Goal: Information Seeking & Learning: Learn about a topic

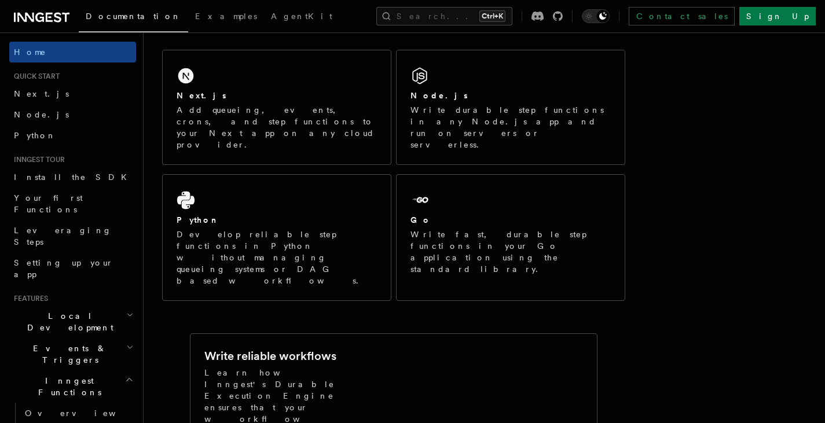
scroll to position [192, 0]
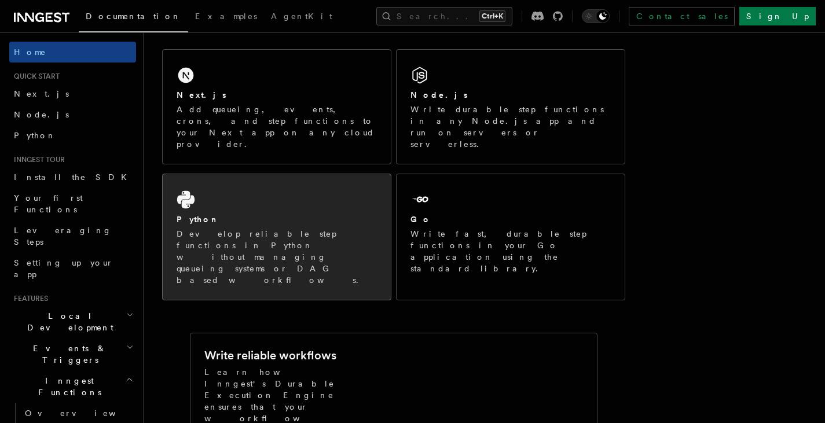
click at [268, 228] on p "Develop reliable step functions in Python without managing queueing systems or …" at bounding box center [277, 257] width 200 height 58
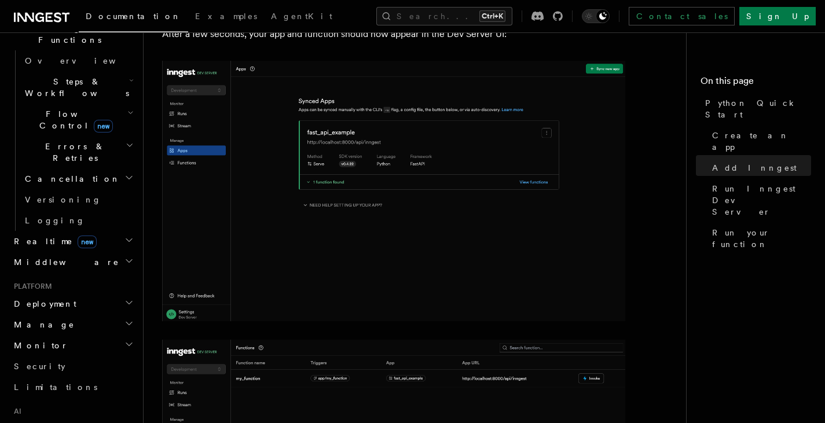
scroll to position [354, 0]
click at [271, 16] on span "AgentKit" at bounding box center [301, 16] width 61 height 9
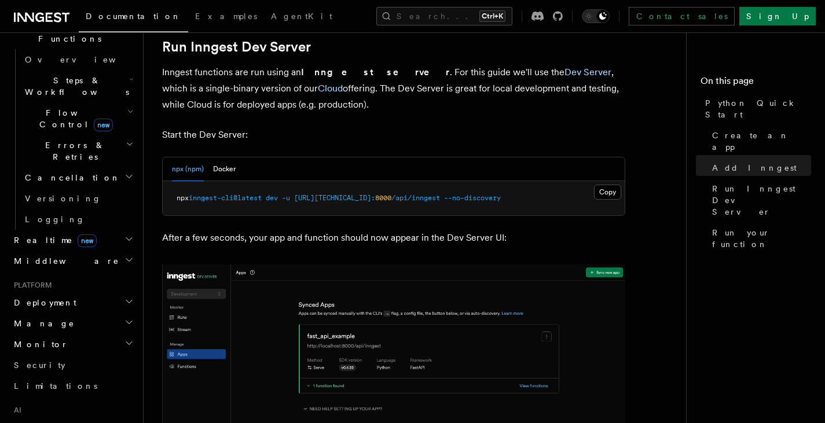
scroll to position [1432, 0]
click at [235, 173] on div "npx (npm) Docker" at bounding box center [394, 168] width 462 height 24
click at [225, 171] on button "Docker" at bounding box center [224, 168] width 23 height 24
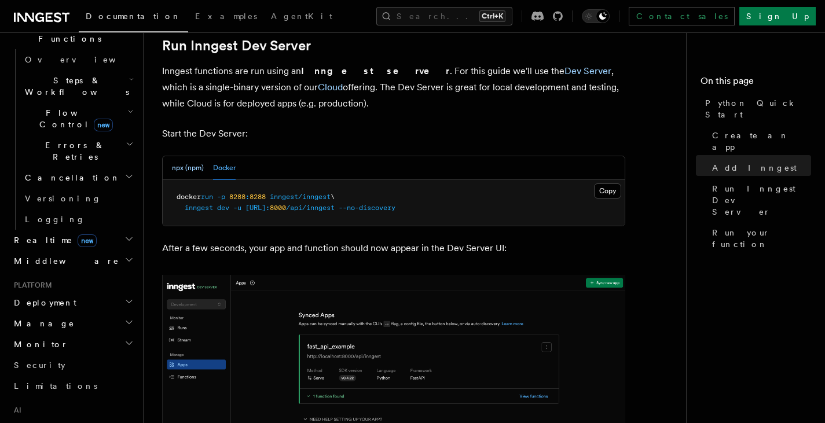
click at [191, 171] on button "npx (npm)" at bounding box center [188, 168] width 32 height 24
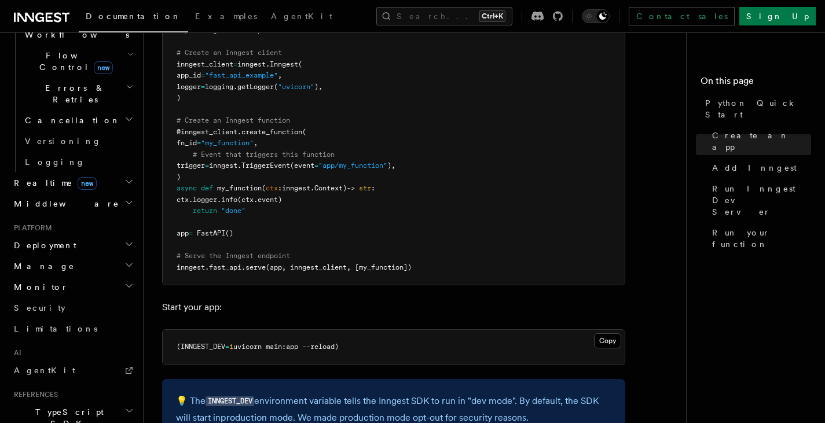
scroll to position [411, 0]
click at [124, 261] on icon "button" at bounding box center [128, 265] width 9 height 9
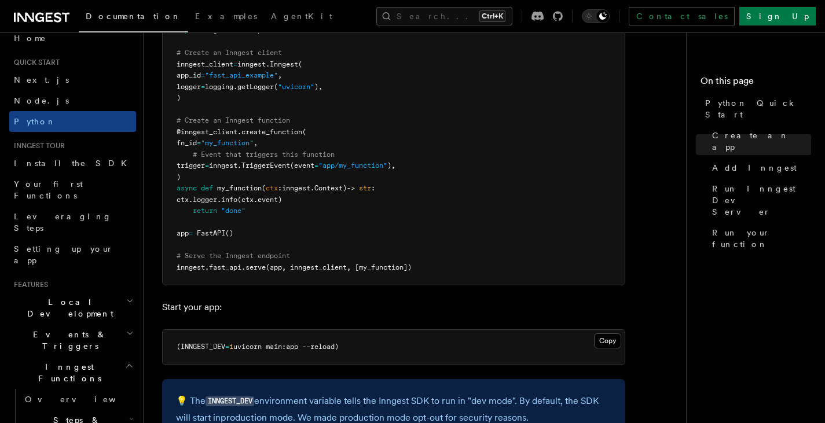
scroll to position [0, 0]
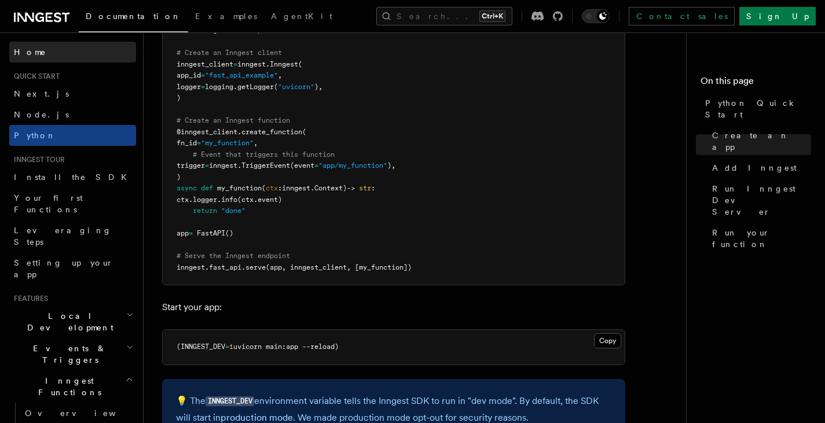
click at [25, 60] on link "Home" at bounding box center [72, 52] width 127 height 21
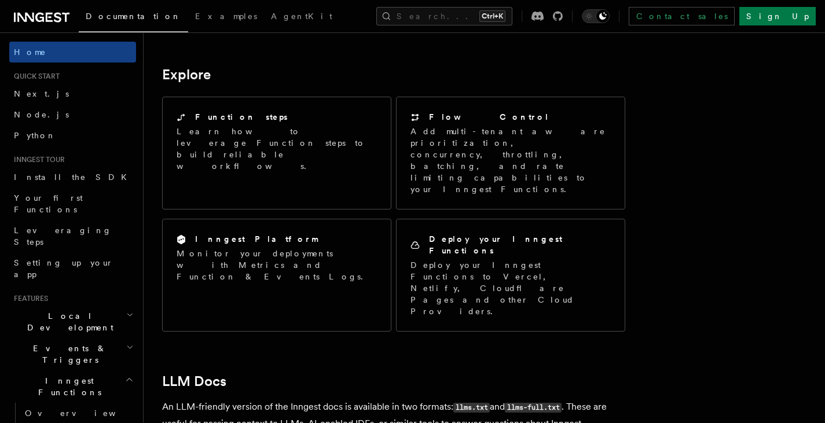
scroll to position [907, 0]
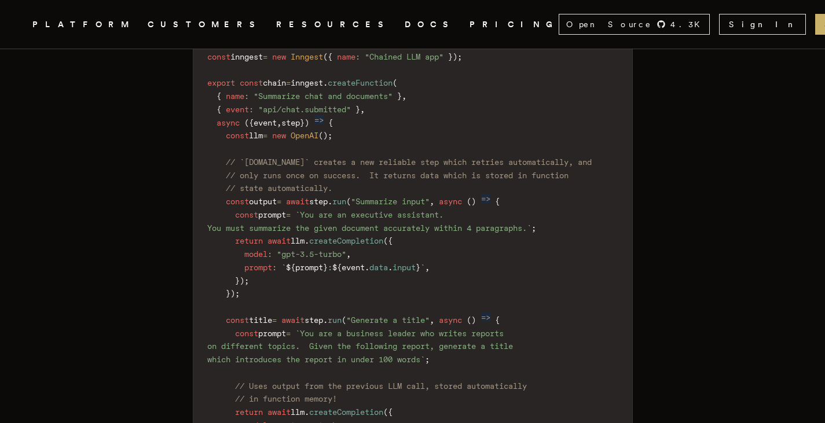
scroll to position [1478, 0]
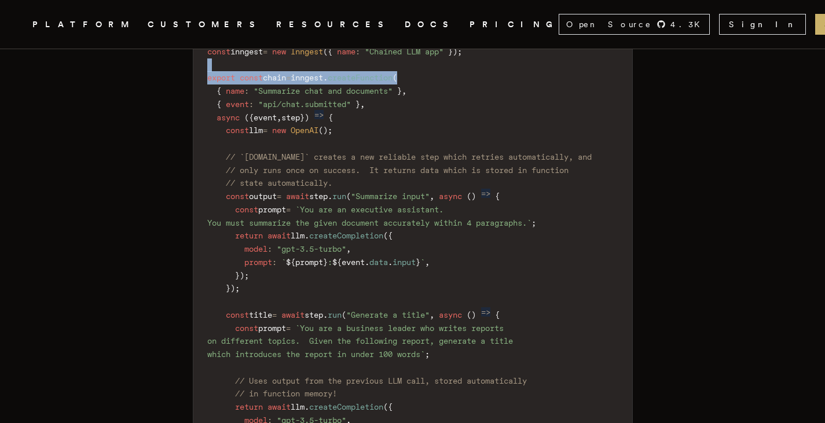
drag, startPoint x: 428, startPoint y: 69, endPoint x: 428, endPoint y: 92, distance: 23.2
click at [428, 92] on code "import { Inngest } from "inngest" ; // https://www.inngest.com/docs/learn/servi…" at bounding box center [412, 401] width 439 height 822
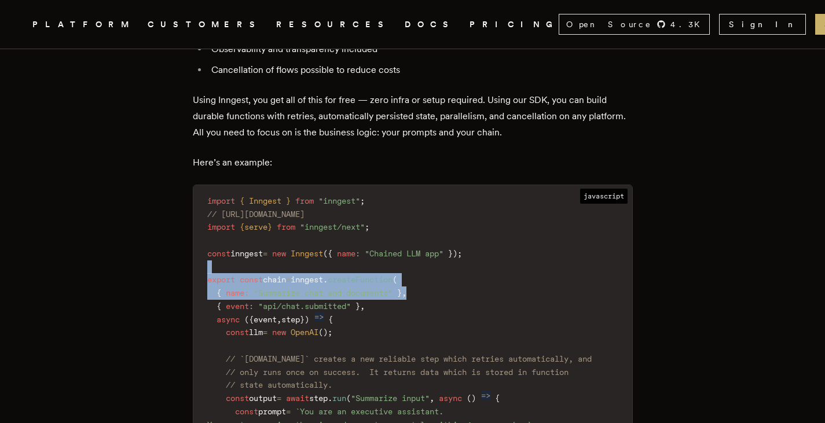
scroll to position [826, 0]
